Goal: Information Seeking & Learning: Learn about a topic

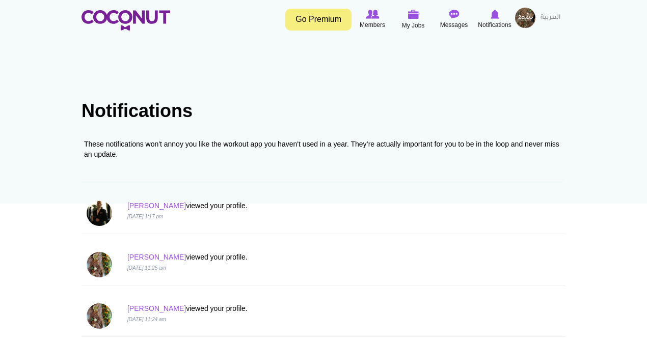
click at [171, 207] on p "[PERSON_NAME] viewed your profile." at bounding box center [282, 206] width 311 height 10
click at [209, 161] on div "These notifications won't annoy you like the workout app you haven't used in a …" at bounding box center [324, 155] width 484 height 49
click at [116, 14] on img at bounding box center [126, 20] width 89 height 20
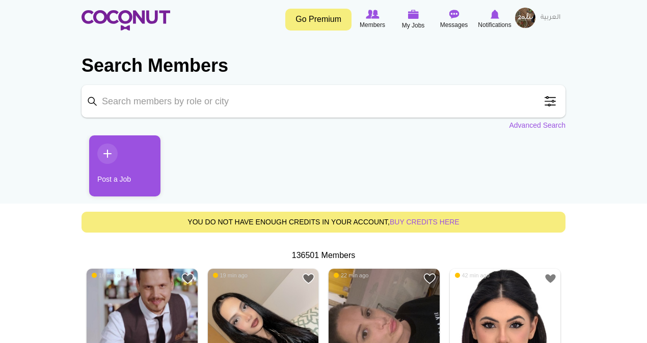
click at [141, 119] on section "Search Members Keyword Search Position Waiter/Waitress (36379) Host/Hostess (22…" at bounding box center [324, 86] width 484 height 87
click at [141, 112] on input "Keyword" at bounding box center [324, 101] width 484 height 33
type input "chef"
click button "Search" at bounding box center [0, 0] width 0 height 0
click at [542, 125] on link "Advanced Search" at bounding box center [537, 125] width 57 height 10
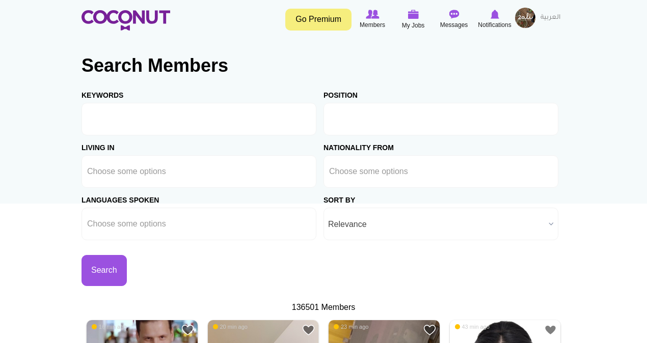
click at [352, 120] on input "text" at bounding box center [375, 119] width 92 height 9
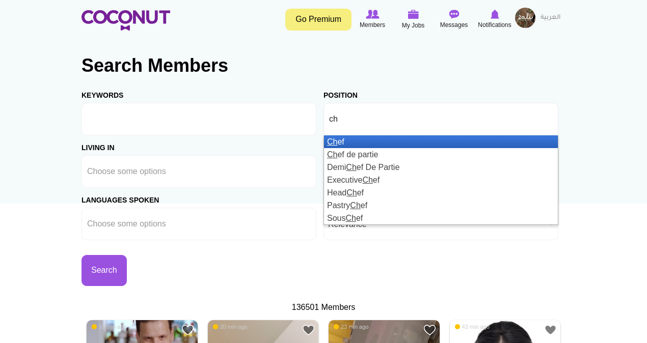
type input "ch"
click at [352, 143] on li "Ch ef" at bounding box center [441, 142] width 234 height 13
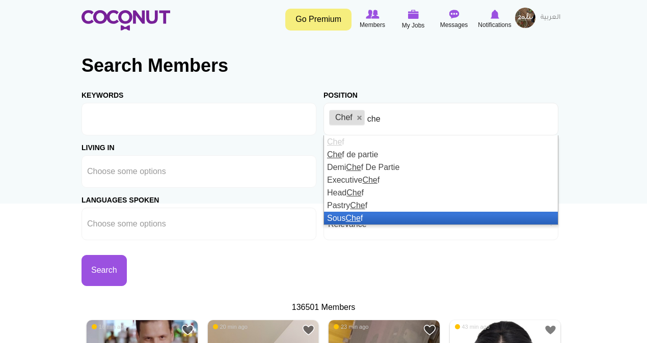
type input "che"
click at [392, 217] on li "Sous Che f" at bounding box center [441, 218] width 234 height 13
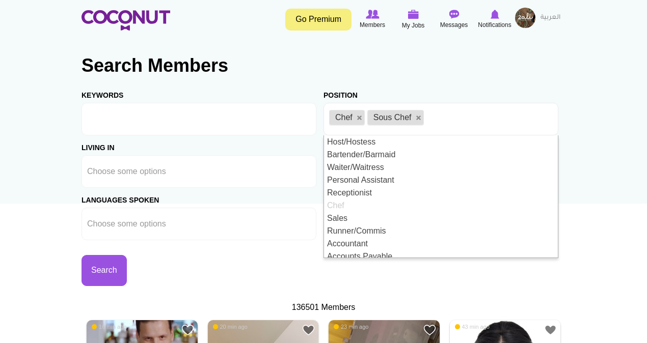
click at [463, 54] on h2 "Search Members" at bounding box center [324, 66] width 484 height 24
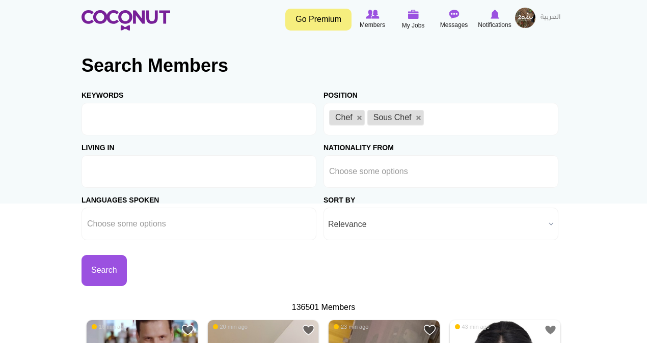
click at [156, 172] on input "text" at bounding box center [133, 171] width 92 height 9
type input "a"
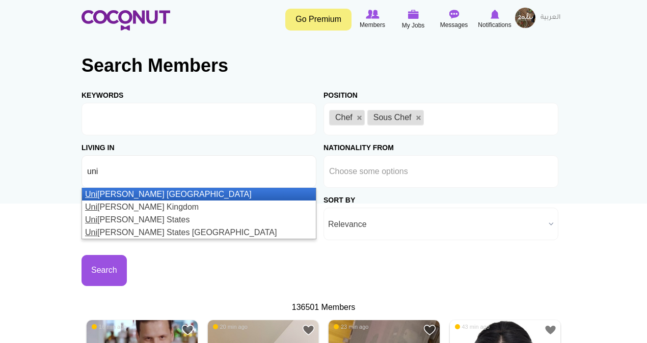
type input "uni"
click at [113, 197] on li "Uni ted Arab Emirates" at bounding box center [199, 194] width 234 height 13
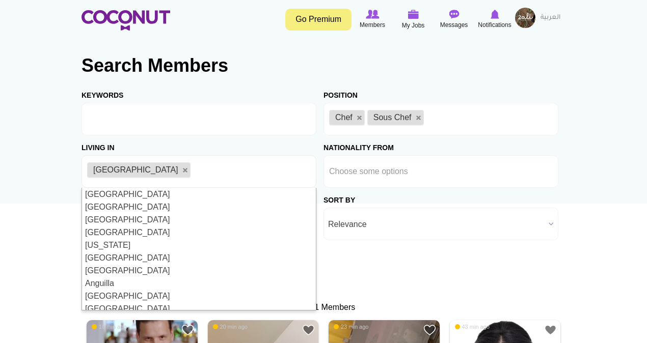
click at [305, 67] on h2 "Search Members" at bounding box center [324, 66] width 484 height 24
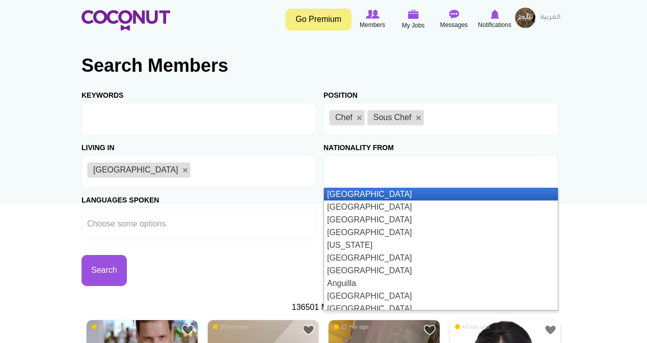
click at [356, 171] on input "text" at bounding box center [375, 171] width 92 height 9
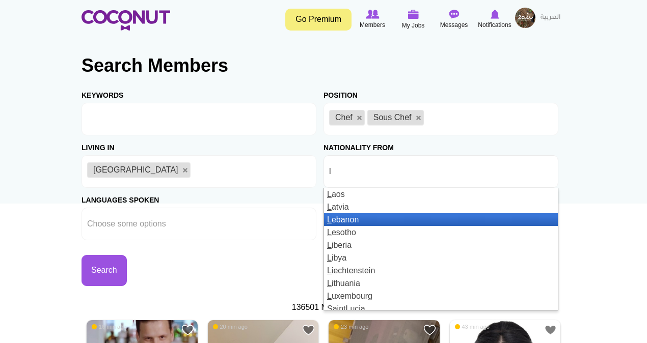
type input "l"
click at [361, 214] on li "L ebanon" at bounding box center [441, 220] width 234 height 13
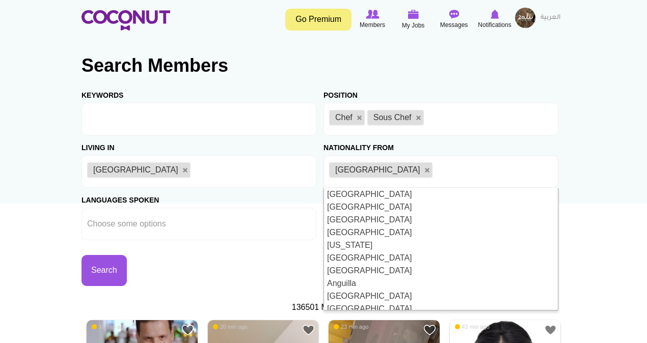
click at [505, 64] on h2 "Search Members" at bounding box center [324, 66] width 484 height 24
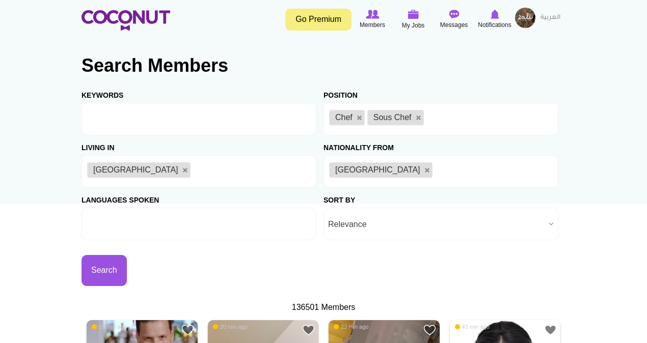
click at [176, 231] on li at bounding box center [133, 224] width 92 height 21
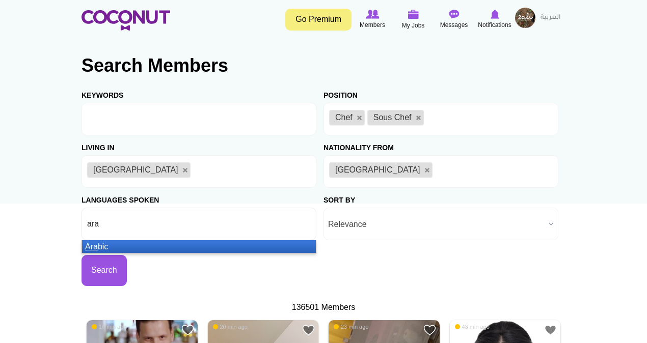
type input "ara"
click at [171, 245] on li "Ara bic" at bounding box center [199, 247] width 234 height 13
type input "en"
click at [148, 249] on li "En glish" at bounding box center [199, 247] width 234 height 13
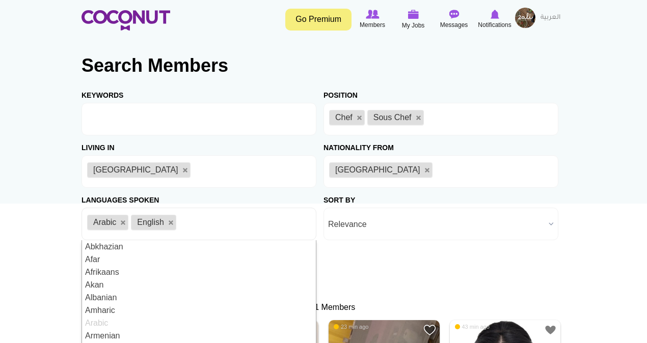
click at [333, 274] on div "Keywords Position Host/Hostess Bartender/Barmaid Waiter/Waitress Personal Assis…" at bounding box center [324, 184] width 484 height 203
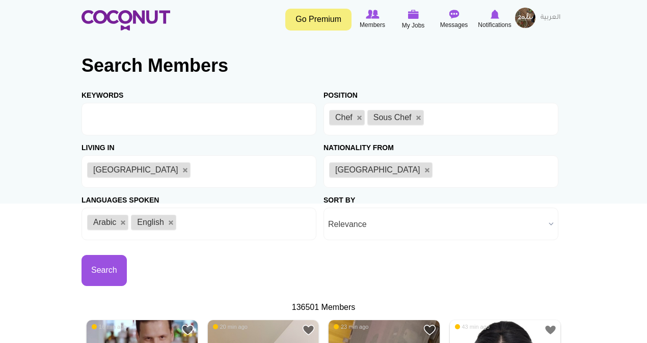
click at [404, 227] on span "Relevance" at bounding box center [436, 224] width 217 height 33
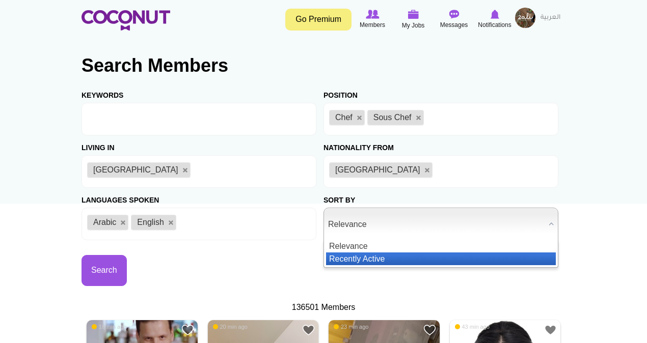
click at [378, 258] on li "Recently Active" at bounding box center [441, 259] width 230 height 13
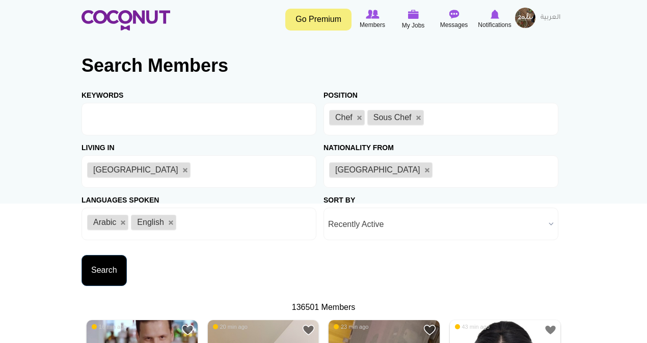
click at [102, 271] on button "Search" at bounding box center [104, 270] width 45 height 31
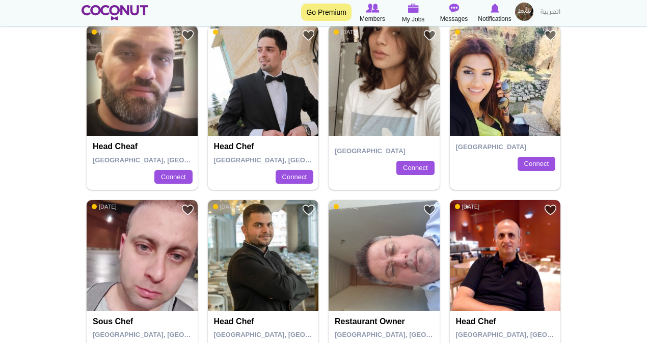
scroll to position [514, 0]
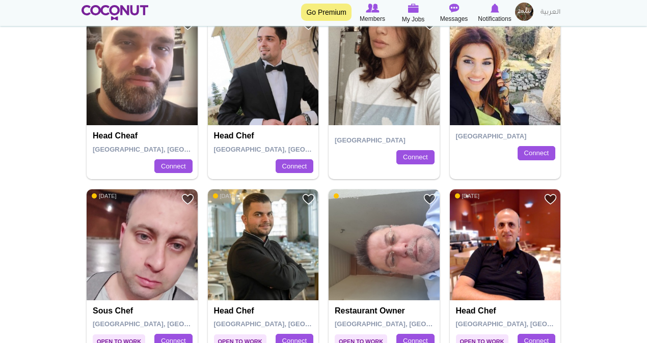
drag, startPoint x: 646, startPoint y: 146, endPoint x: 646, endPoint y: 168, distance: 21.9
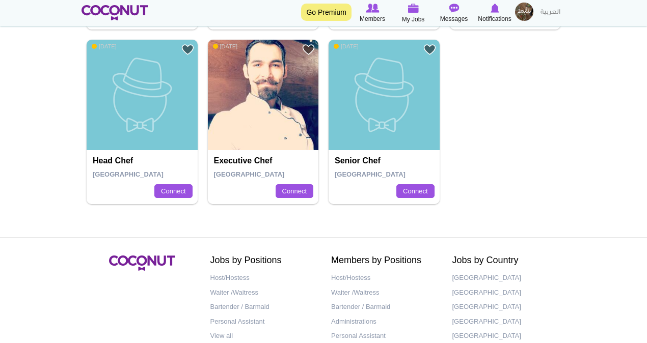
scroll to position [1390, 0]
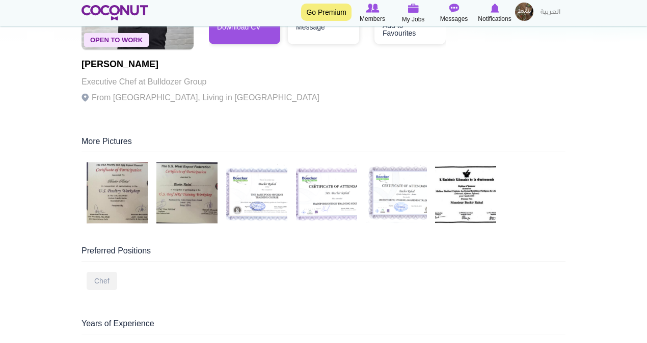
scroll to position [141, 0]
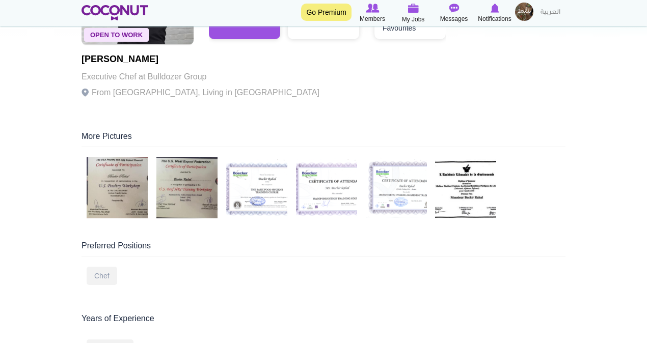
click at [127, 174] on img at bounding box center [117, 187] width 61 height 61
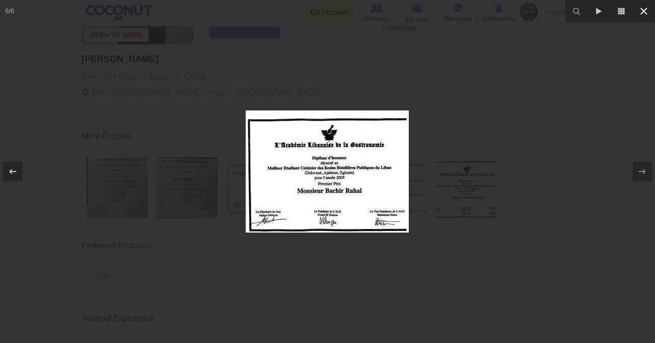
click at [645, 12] on icon at bounding box center [643, 11] width 12 height 12
